Goal: Information Seeking & Learning: Learn about a topic

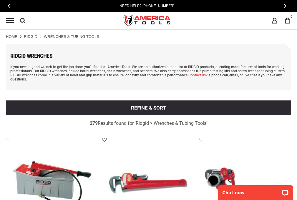
scroll to position [991, 0]
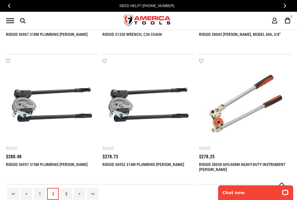
click at [66, 194] on link "3" at bounding box center [66, 194] width 12 height 12
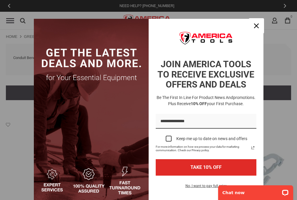
click at [254, 26] on icon "close icon" at bounding box center [256, 26] width 5 height 5
